Goal: Book appointment/travel/reservation

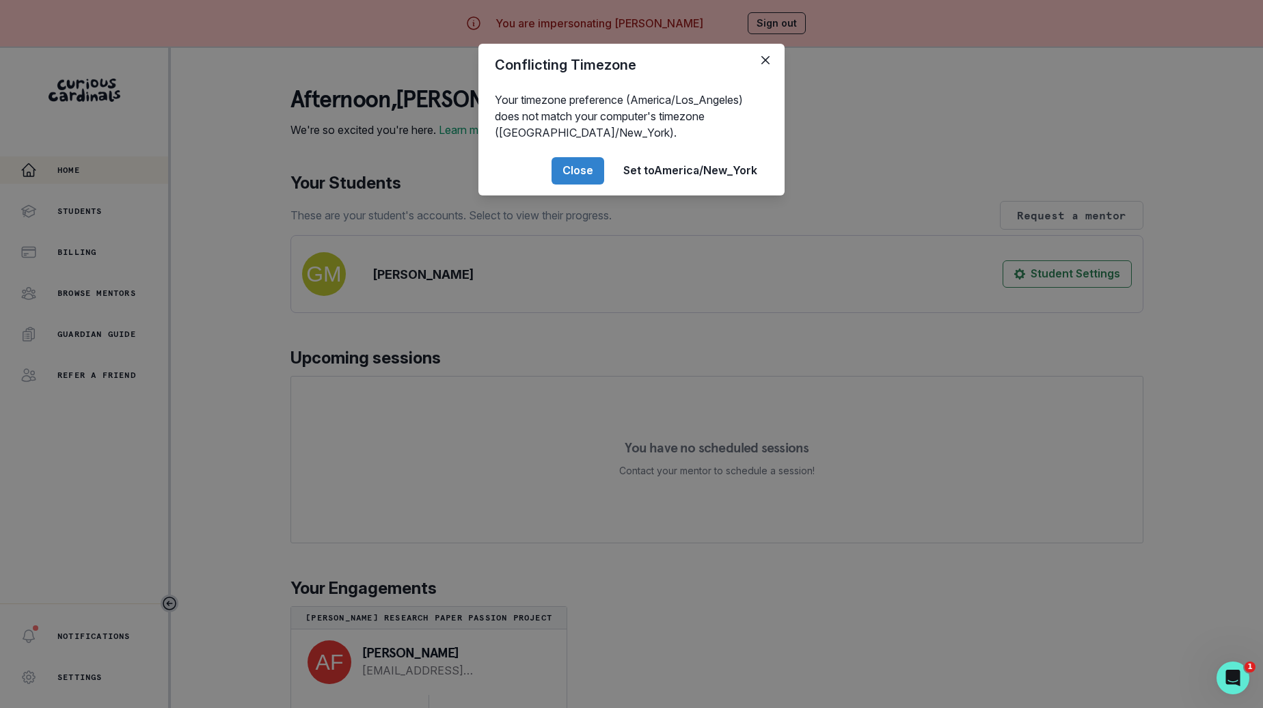
click at [872, 116] on div "Conflicting Timezone Your timezone preference (America/Los_Angeles) does not ma…" at bounding box center [631, 354] width 1263 height 708
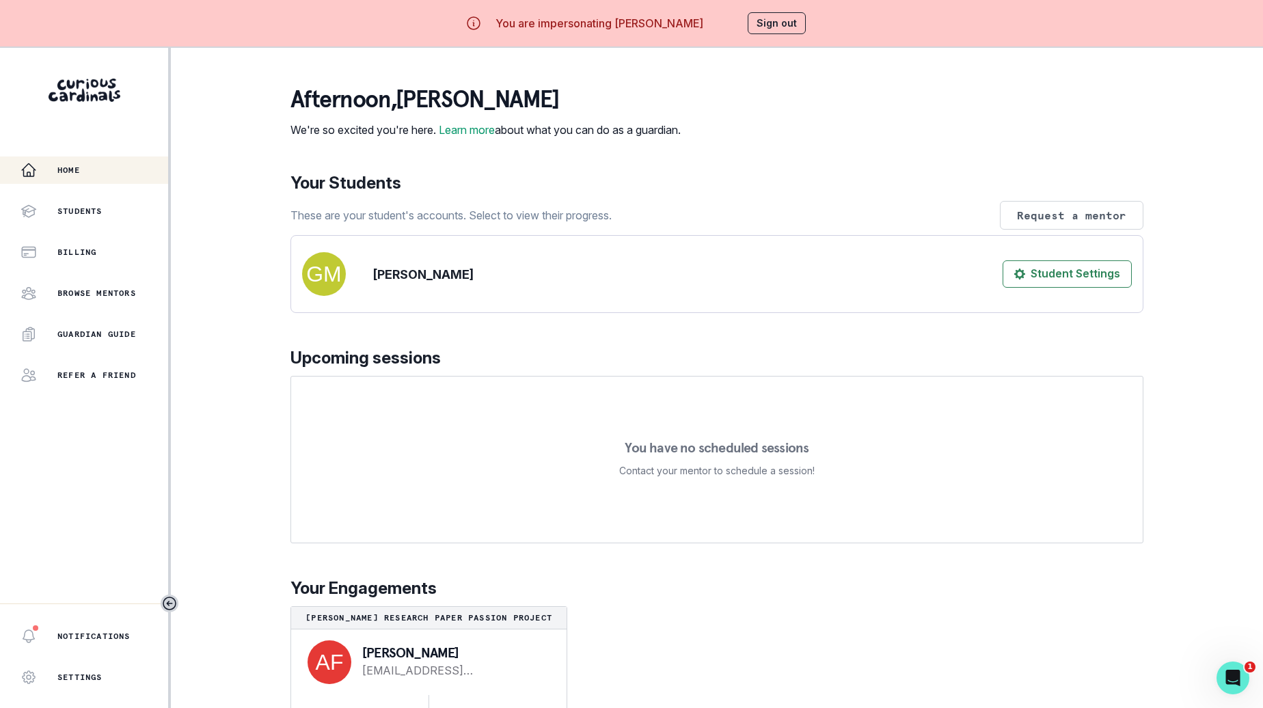
scroll to position [48, 0]
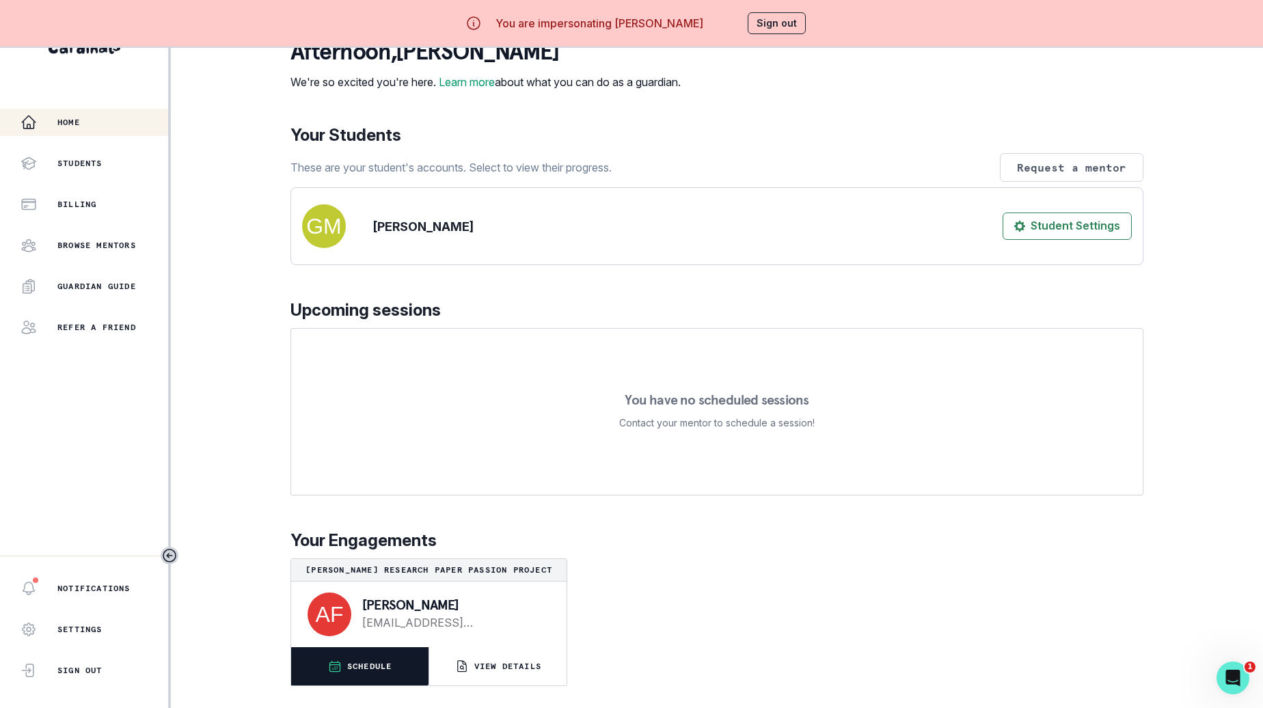
click at [372, 669] on p "SCHEDULE" at bounding box center [369, 666] width 45 height 11
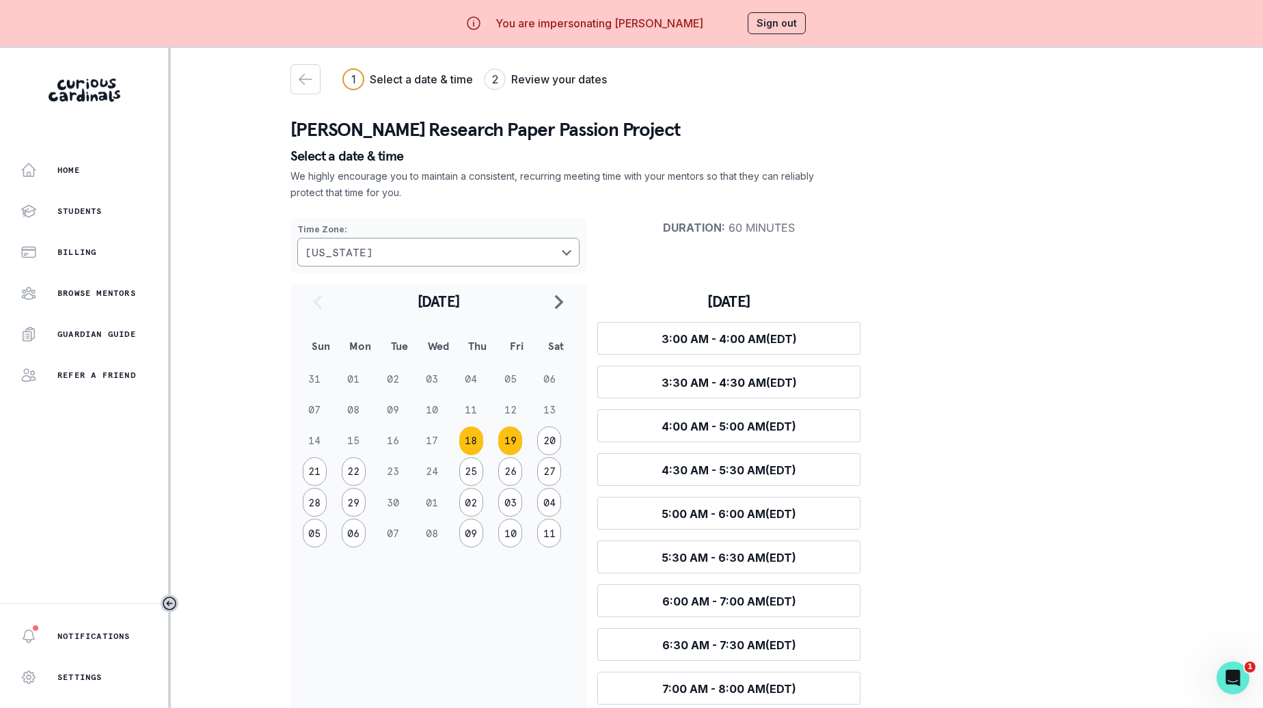
click at [511, 443] on button "19" at bounding box center [510, 440] width 24 height 29
click at [482, 437] on button "18" at bounding box center [471, 440] width 24 height 29
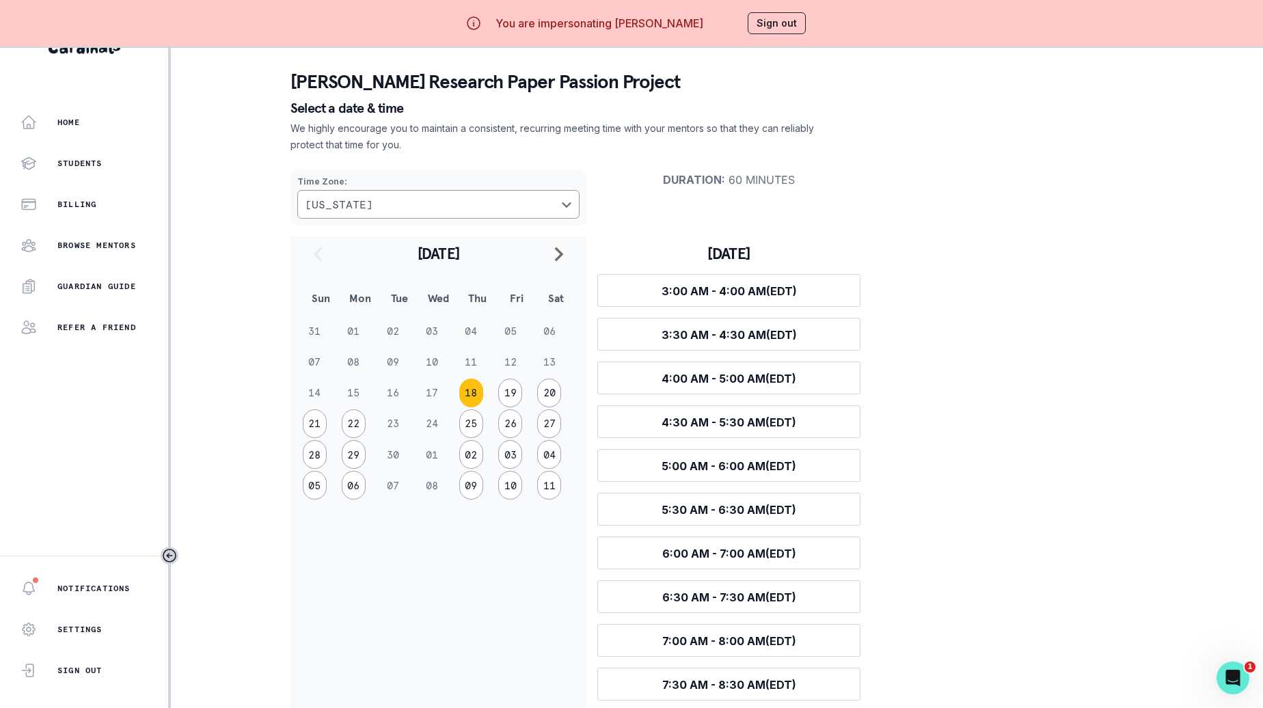
click at [793, 15] on button "Sign out" at bounding box center [777, 23] width 58 height 22
